Goal: Register for event/course: Sign up to attend an event or enroll in a course

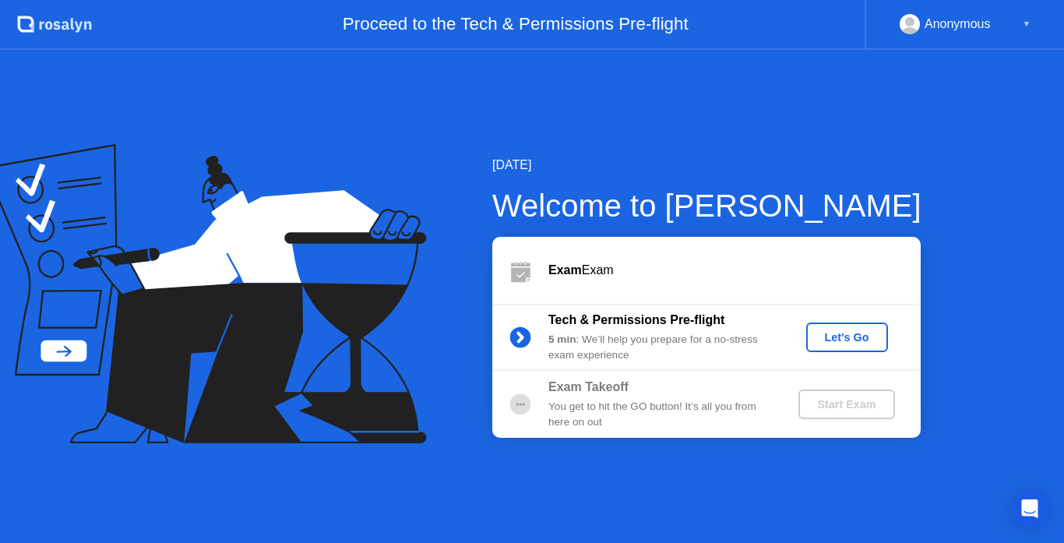
click at [829, 331] on div "Let's Go" at bounding box center [846, 337] width 69 height 12
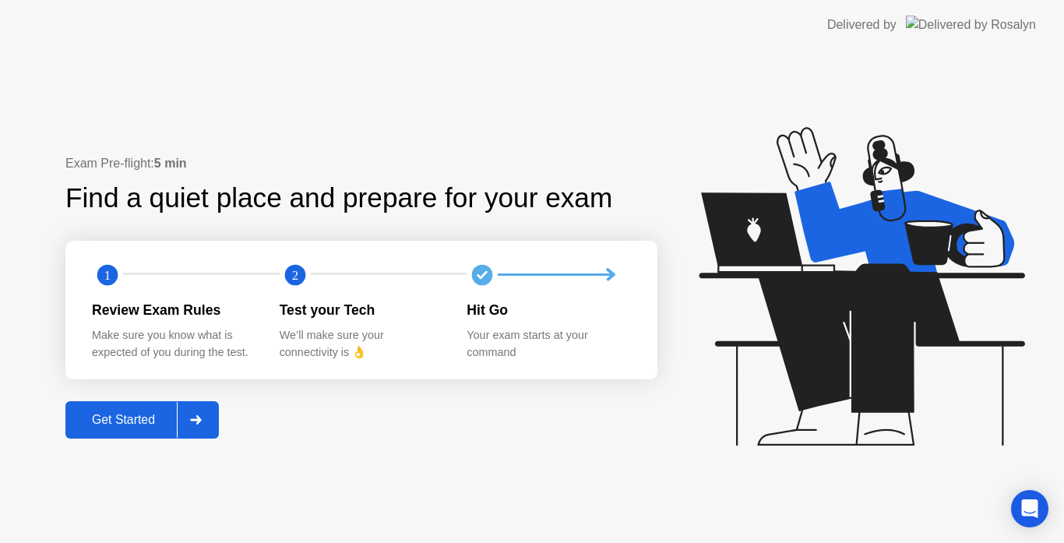
click at [224, 409] on div "Exam Pre-flight: 5 min Find a quiet place and prepare for your exam 1 2 Review …" at bounding box center [361, 296] width 592 height 284
click at [214, 415] on div at bounding box center [195, 420] width 37 height 36
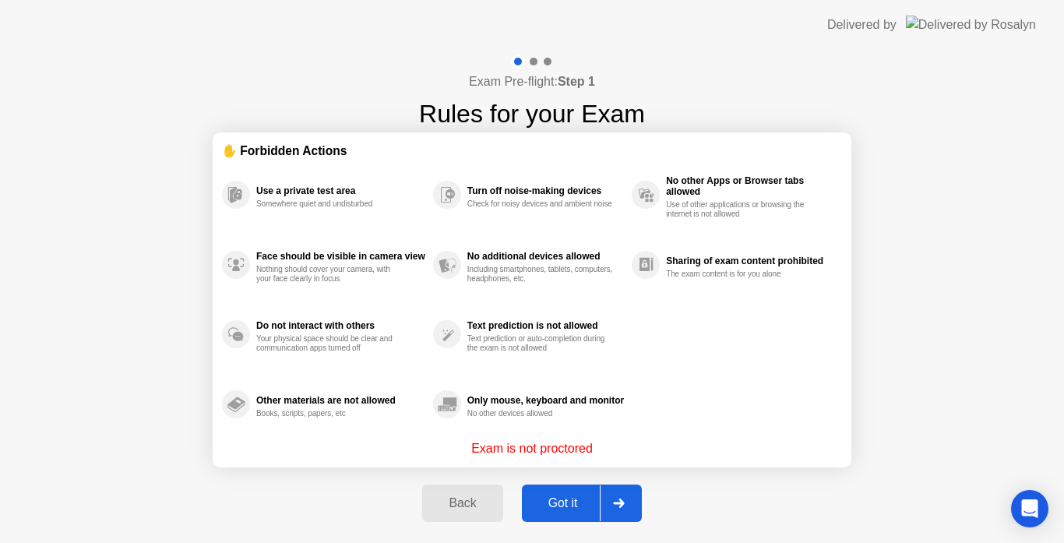
click at [550, 507] on div "Got it" at bounding box center [562, 503] width 73 height 14
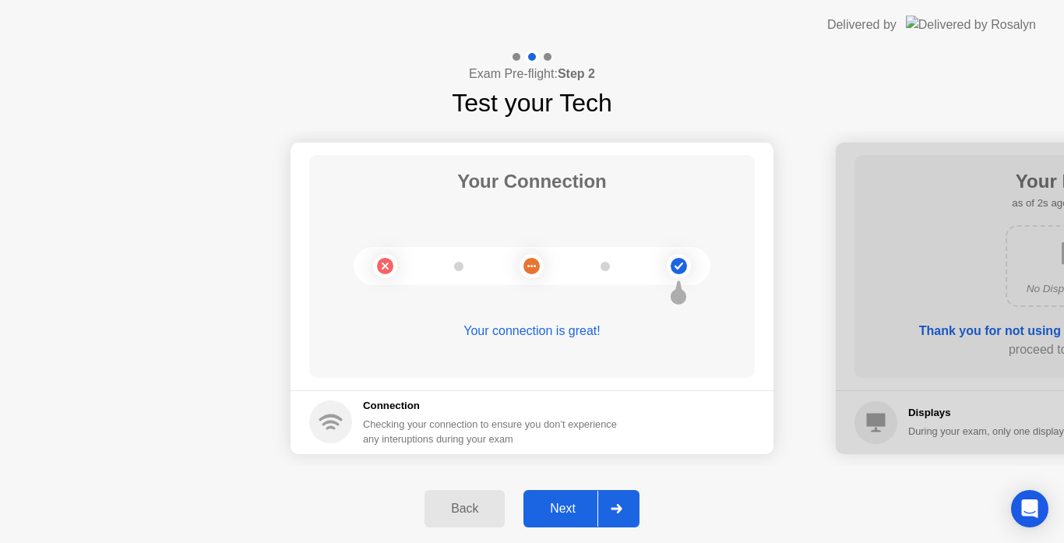
click at [550, 507] on div "Next" at bounding box center [562, 509] width 69 height 14
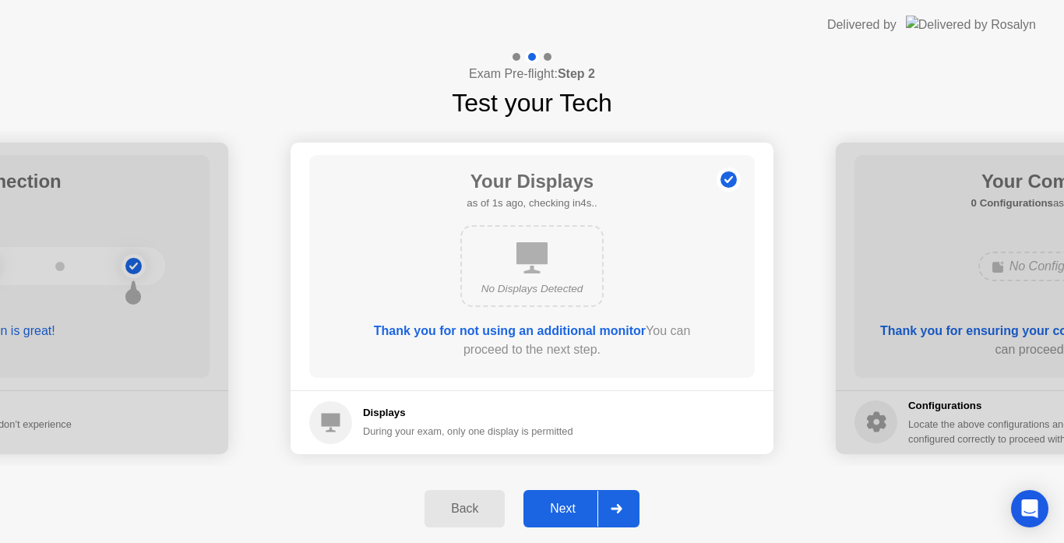
click at [550, 507] on div "Next" at bounding box center [562, 509] width 69 height 14
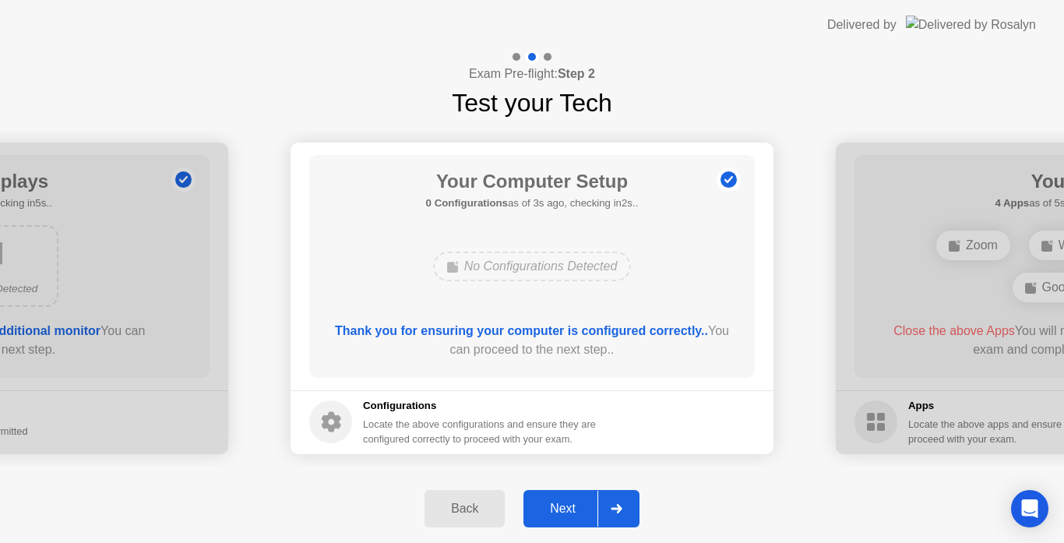
click at [551, 508] on div "Next" at bounding box center [562, 509] width 69 height 14
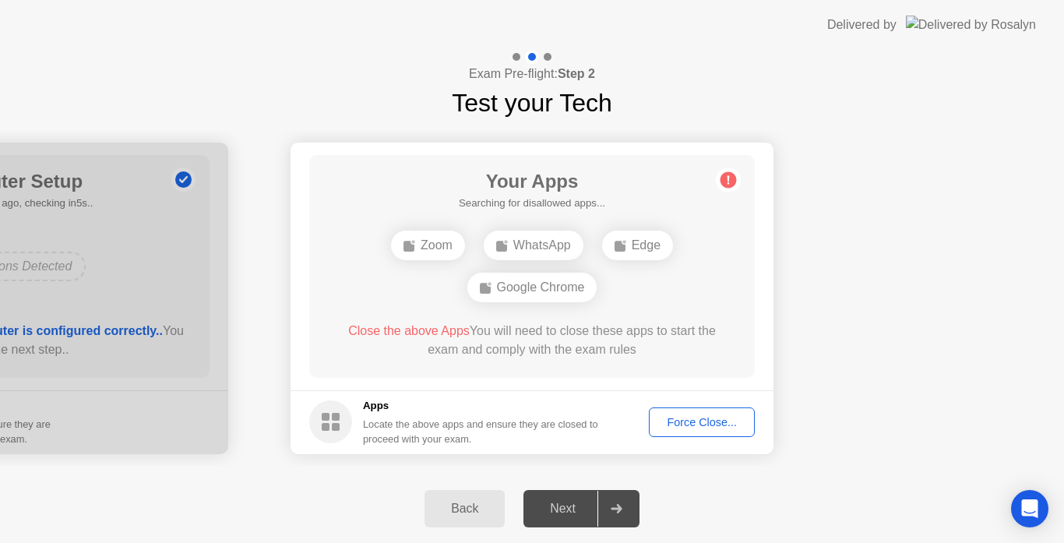
click at [681, 421] on div "Force Close..." at bounding box center [701, 422] width 95 height 12
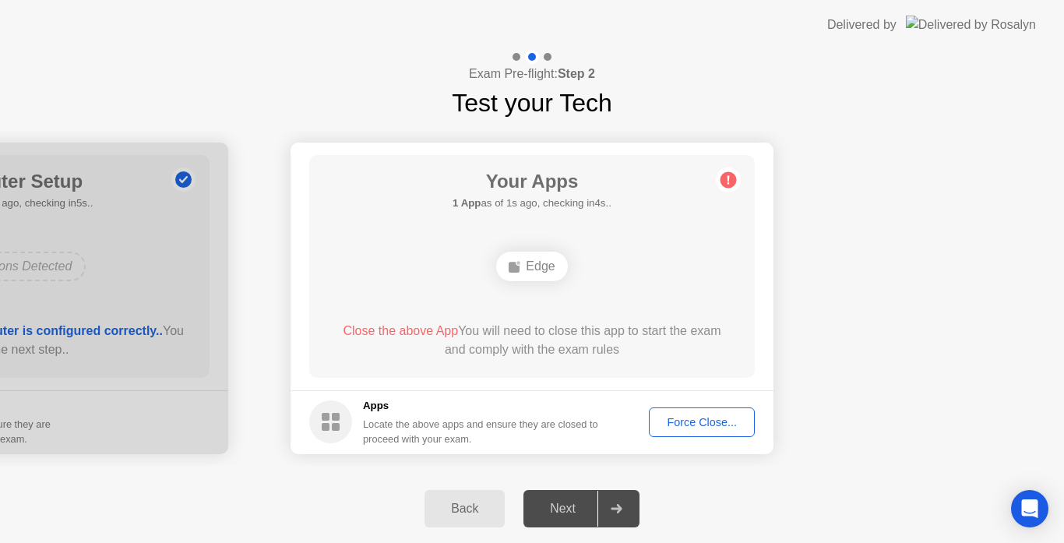
click at [664, 432] on button "Force Close..." at bounding box center [702, 422] width 106 height 30
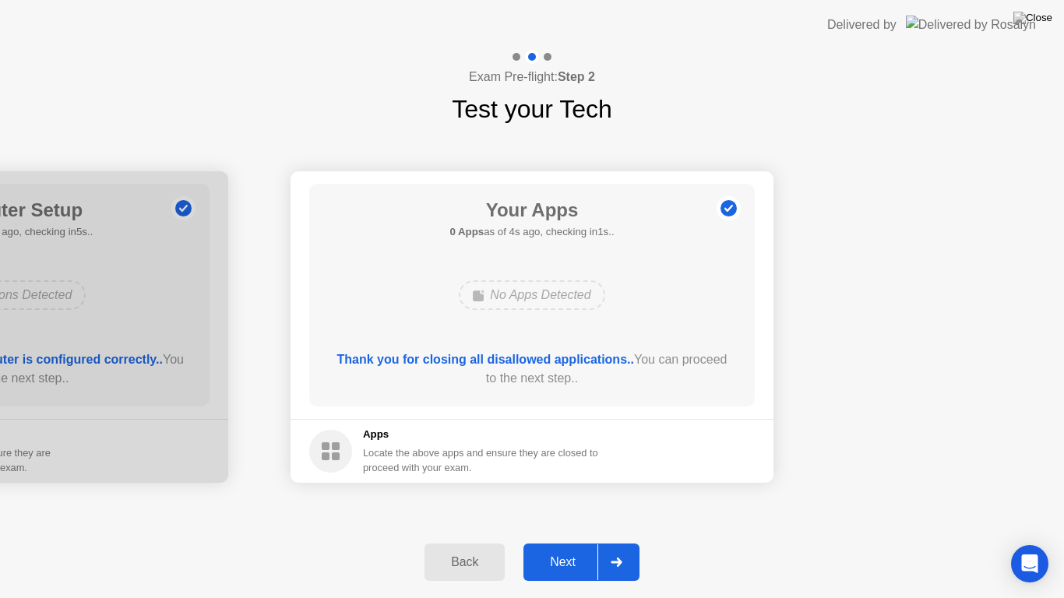
click at [559, 542] on div "Next" at bounding box center [562, 562] width 69 height 14
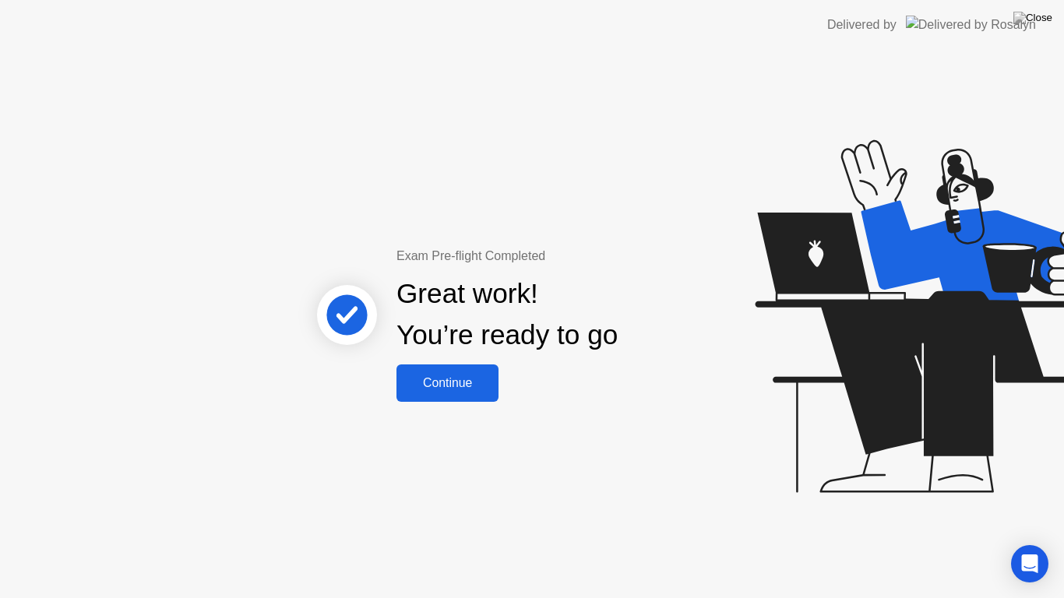
click at [476, 388] on div "Continue" at bounding box center [447, 383] width 93 height 14
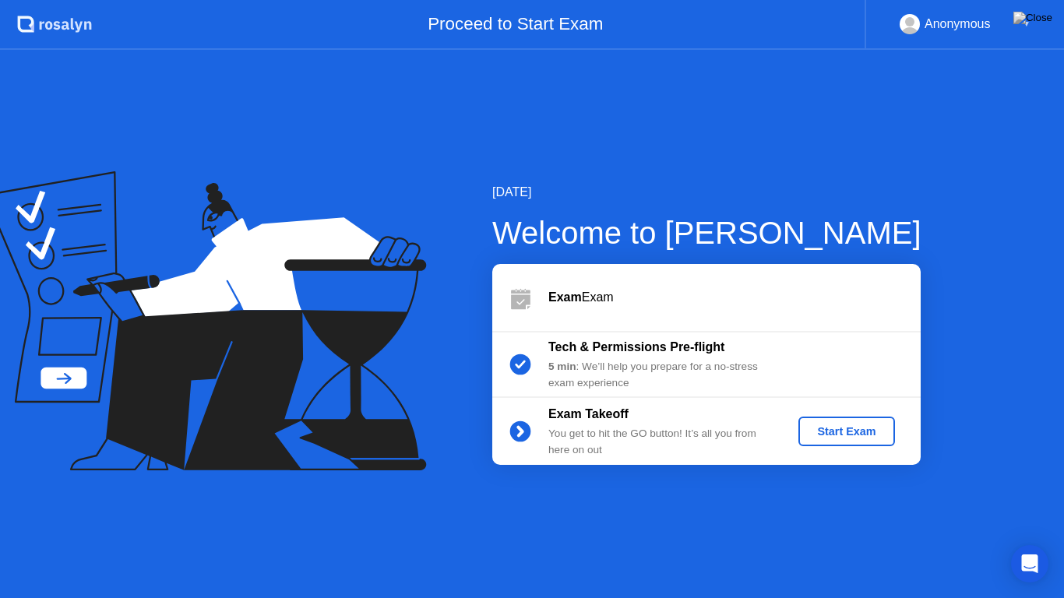
click at [848, 425] on div "Start Exam" at bounding box center [845, 431] width 83 height 12
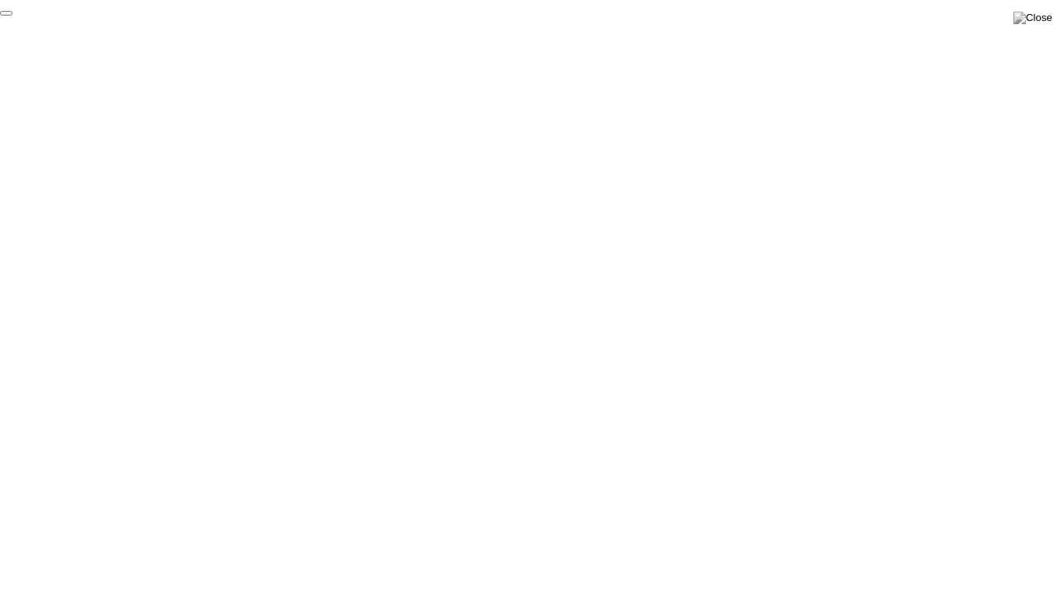
click div "End Proctoring Session"
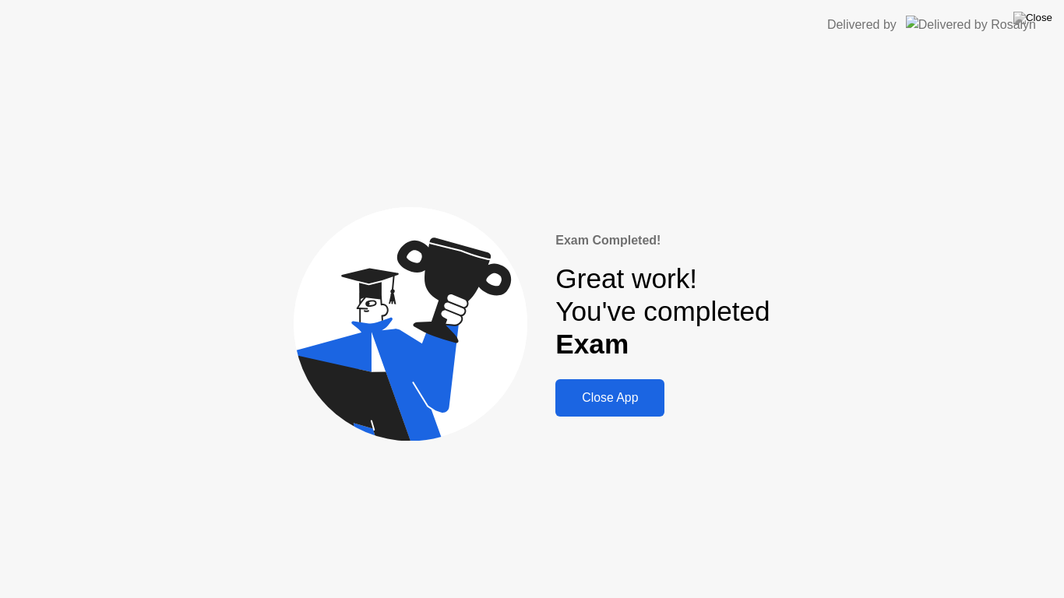
click at [651, 405] on div "Close App" at bounding box center [610, 398] width 100 height 14
